Goal: Navigation & Orientation: Find specific page/section

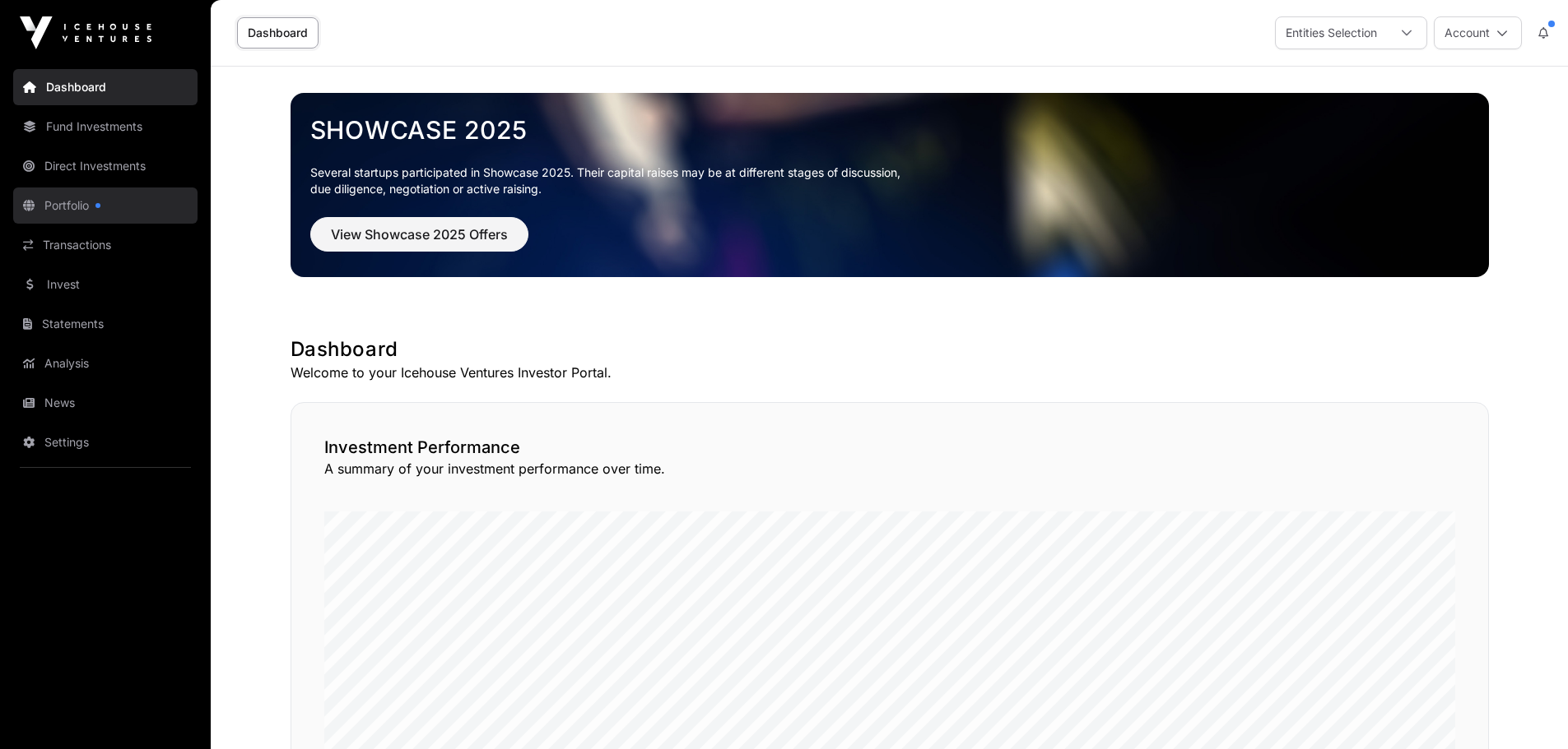
click at [75, 205] on link "Portfolio" at bounding box center [105, 205] width 184 height 36
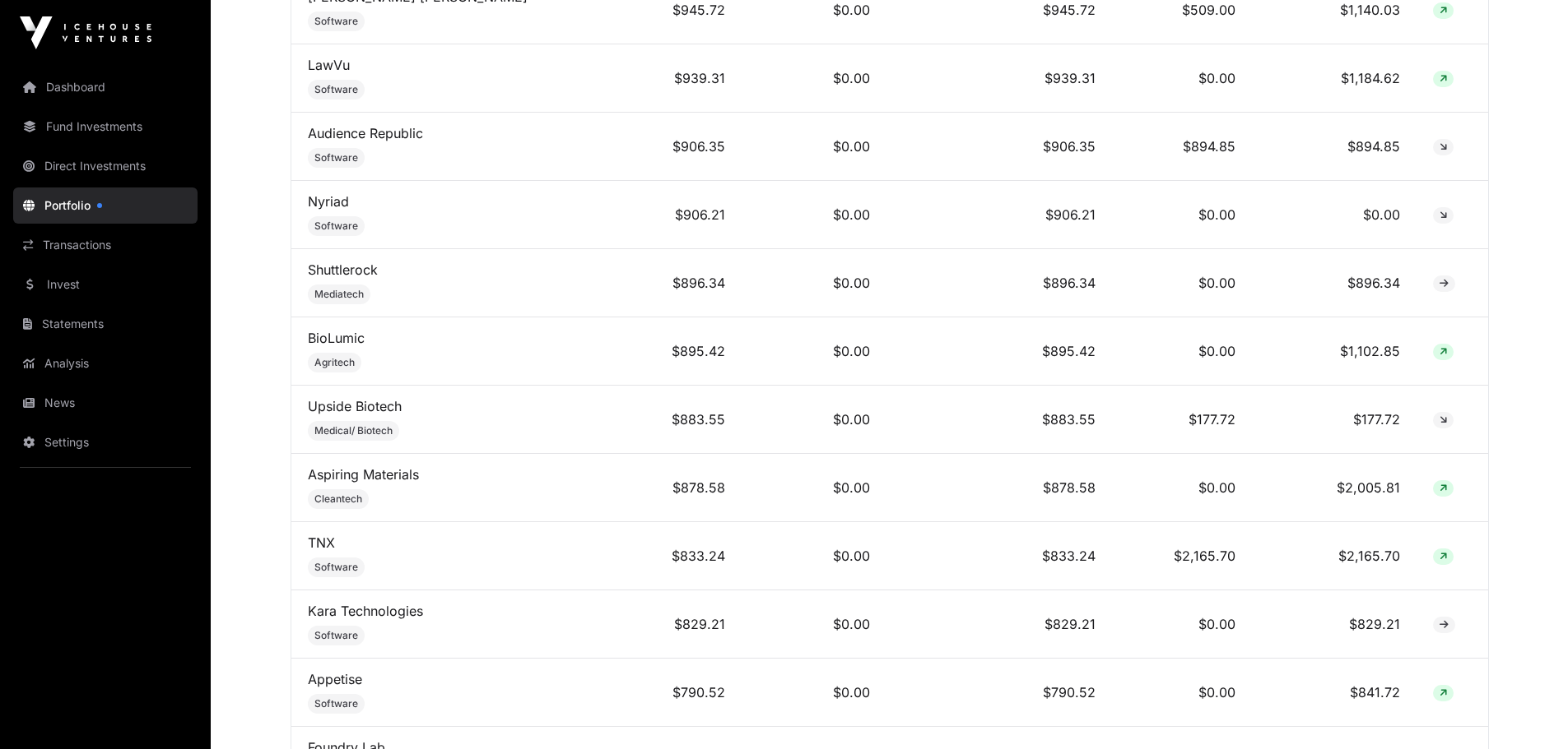
scroll to position [4411, 0]
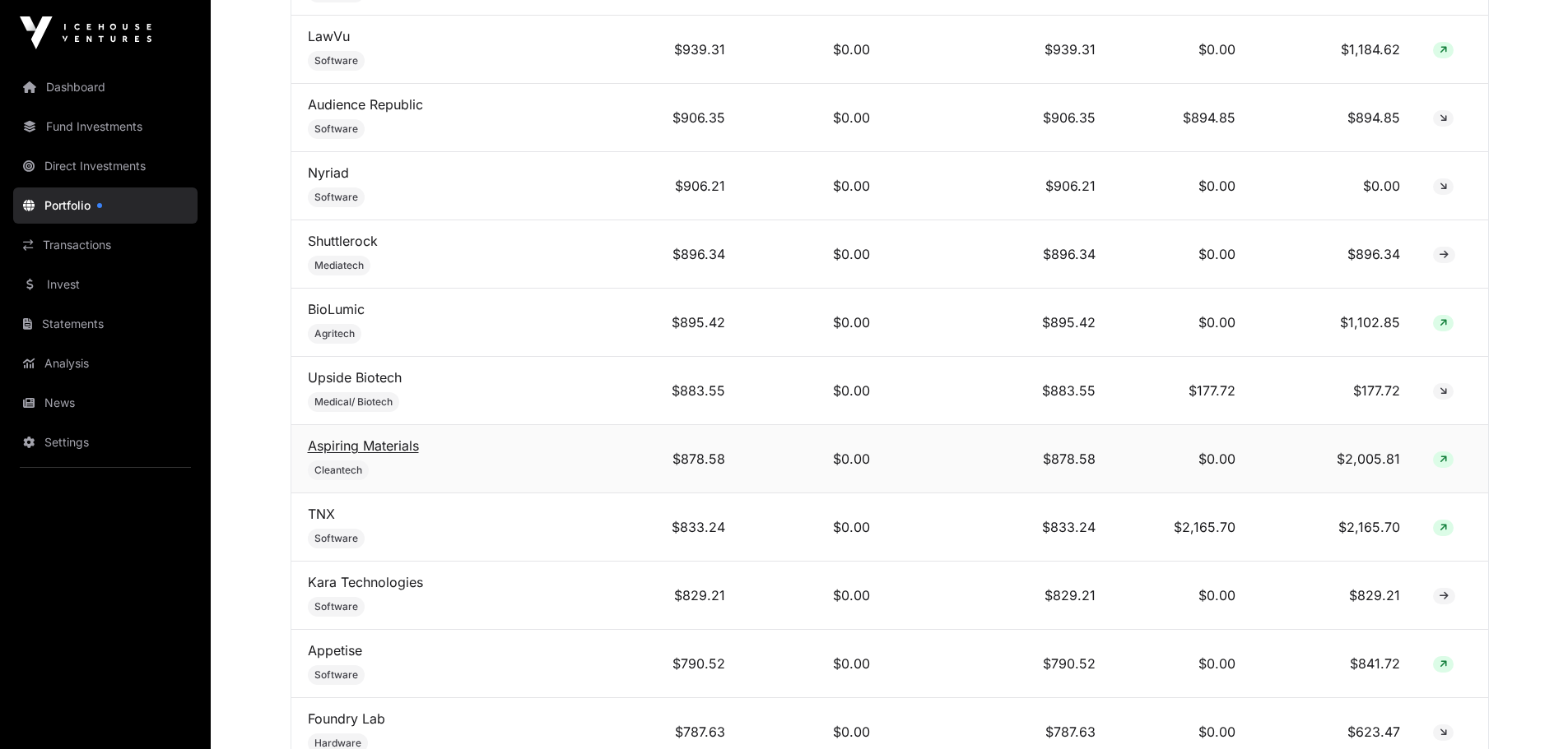
click at [370, 452] on link "Aspiring Materials" at bounding box center [363, 445] width 111 height 17
